Goal: Transaction & Acquisition: Purchase product/service

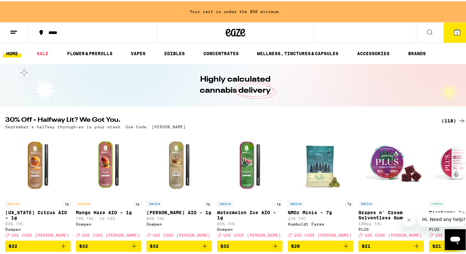
click at [442, 117] on div "(118)" at bounding box center [453, 120] width 24 height 8
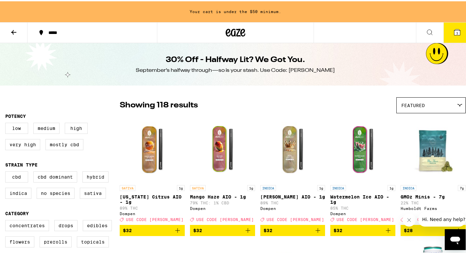
scroll to position [1393, 0]
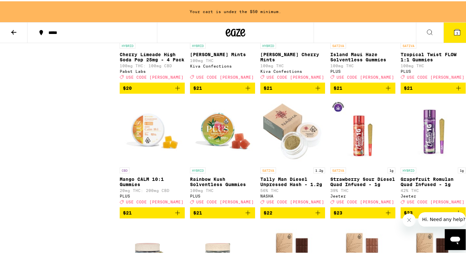
click at [466, 116] on html "Your cart is under the $50 minimum. ***** ***** 1 30% Off - Halfway Lit? We Got…" at bounding box center [235, 221] width 471 height 3229
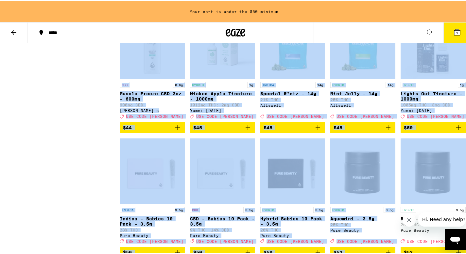
scroll to position [2634, 0]
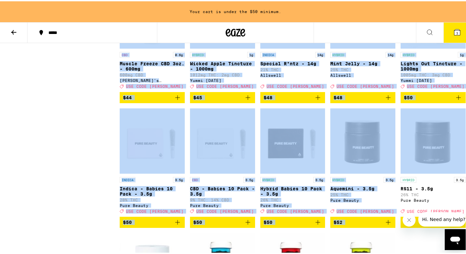
drag, startPoint x: 471, startPoint y: 116, endPoint x: 396, endPoint y: 211, distance: 120.4
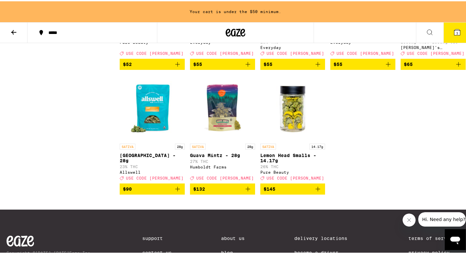
scroll to position [2904, 0]
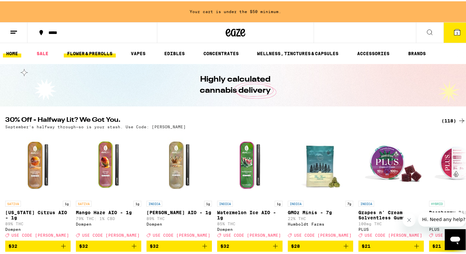
click at [87, 54] on link "FLOWER & PREROLLS" at bounding box center [90, 52] width 52 height 8
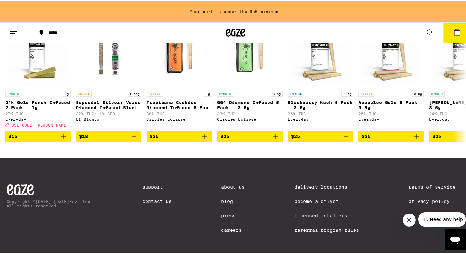
scroll to position [530, 0]
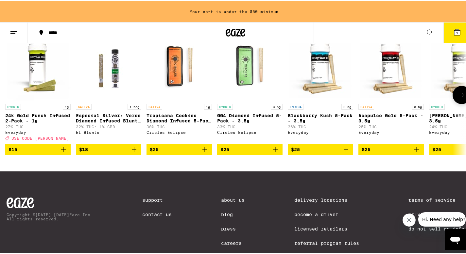
click at [458, 98] on icon at bounding box center [462, 94] width 8 height 8
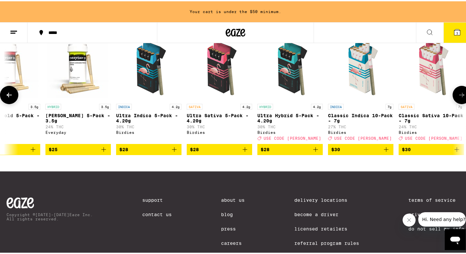
scroll to position [0, 384]
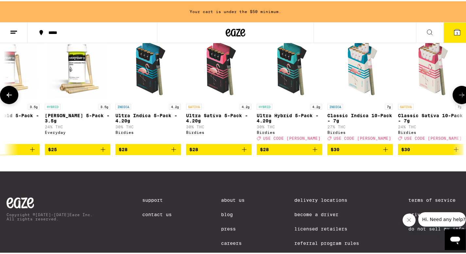
click at [458, 98] on icon at bounding box center [462, 94] width 8 height 8
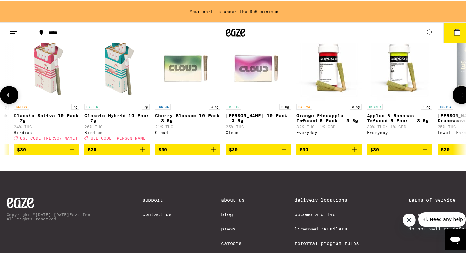
click at [459, 96] on icon at bounding box center [461, 94] width 5 height 5
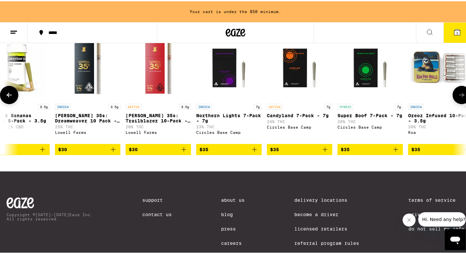
scroll to position [0, 1153]
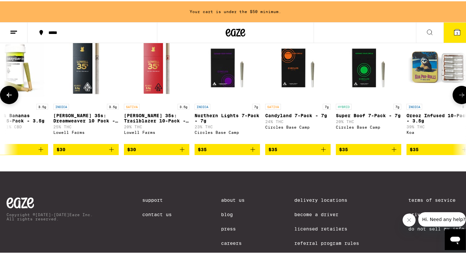
click at [459, 96] on icon at bounding box center [461, 94] width 5 height 5
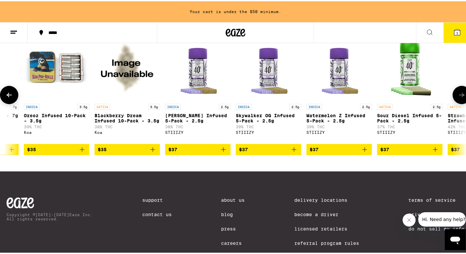
scroll to position [0, 1537]
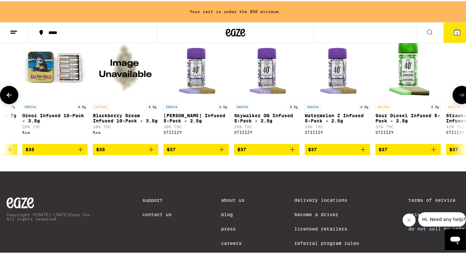
click at [459, 96] on icon at bounding box center [461, 94] width 5 height 5
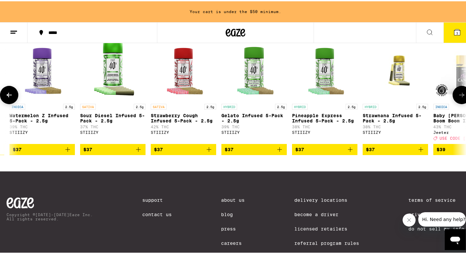
scroll to position [0, 1921]
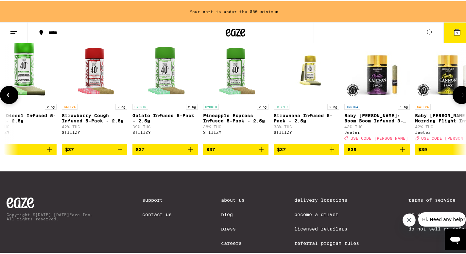
click at [459, 96] on icon at bounding box center [461, 94] width 5 height 5
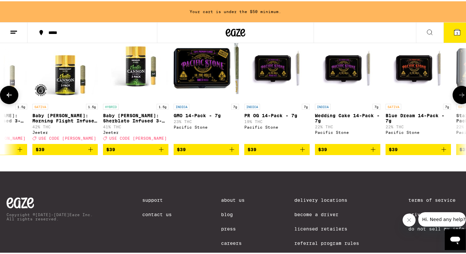
scroll to position [0, 2306]
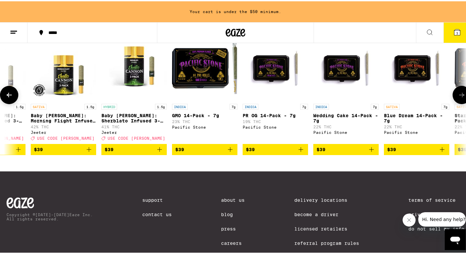
click at [459, 96] on icon at bounding box center [461, 94] width 5 height 5
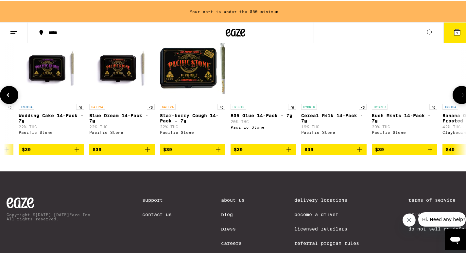
scroll to position [0, 2690]
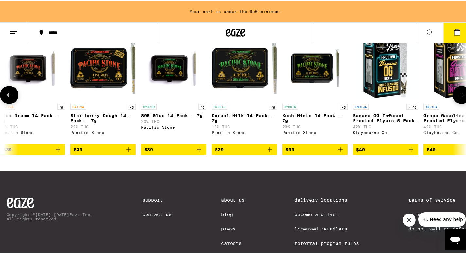
click at [459, 96] on icon at bounding box center [461, 94] width 5 height 5
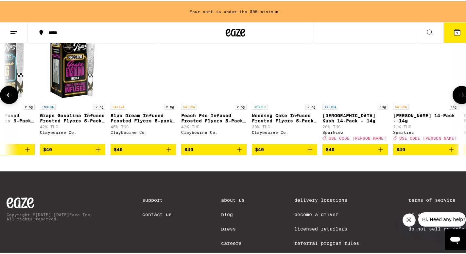
scroll to position [0, 3074]
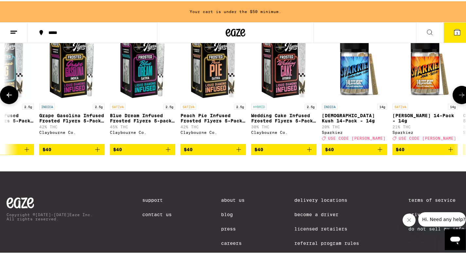
click at [459, 96] on icon at bounding box center [461, 94] width 5 height 5
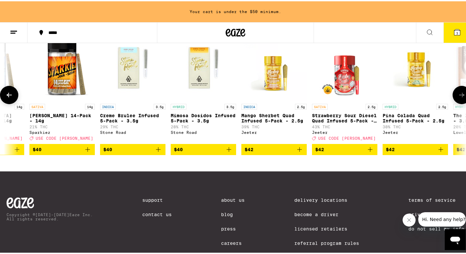
scroll to position [0, 3458]
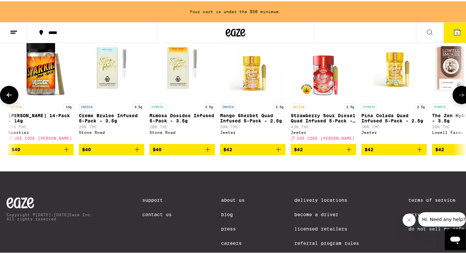
click at [459, 96] on icon at bounding box center [461, 94] width 5 height 5
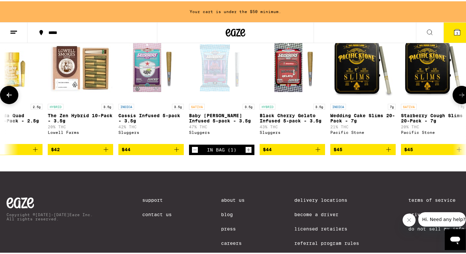
click at [459, 96] on icon at bounding box center [461, 94] width 5 height 5
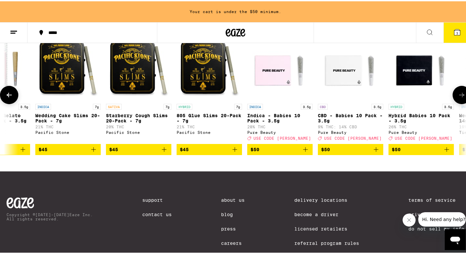
scroll to position [0, 4227]
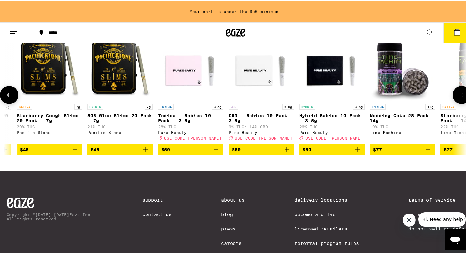
click at [459, 96] on icon at bounding box center [461, 94] width 5 height 5
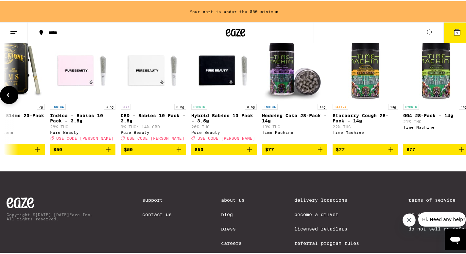
scroll to position [0, 4348]
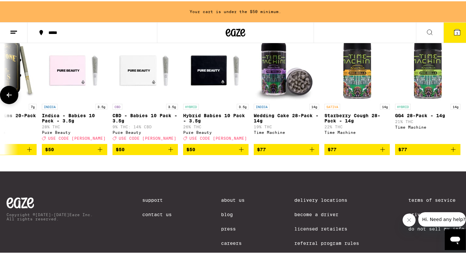
click at [458, 103] on div at bounding box center [462, 94] width 18 height 18
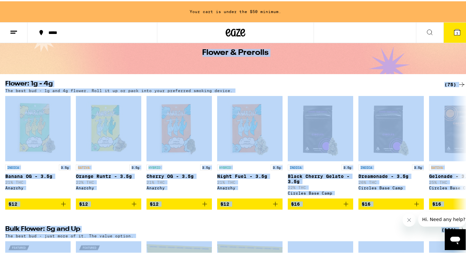
scroll to position [0, 0]
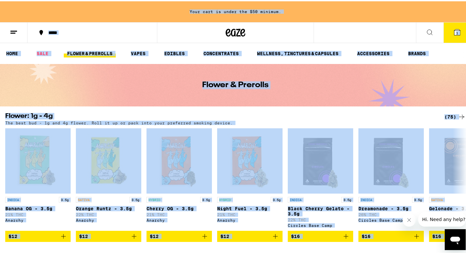
drag, startPoint x: 471, startPoint y: 183, endPoint x: 471, endPoint y: 9, distance: 174.3
